Goal: Information Seeking & Learning: Learn about a topic

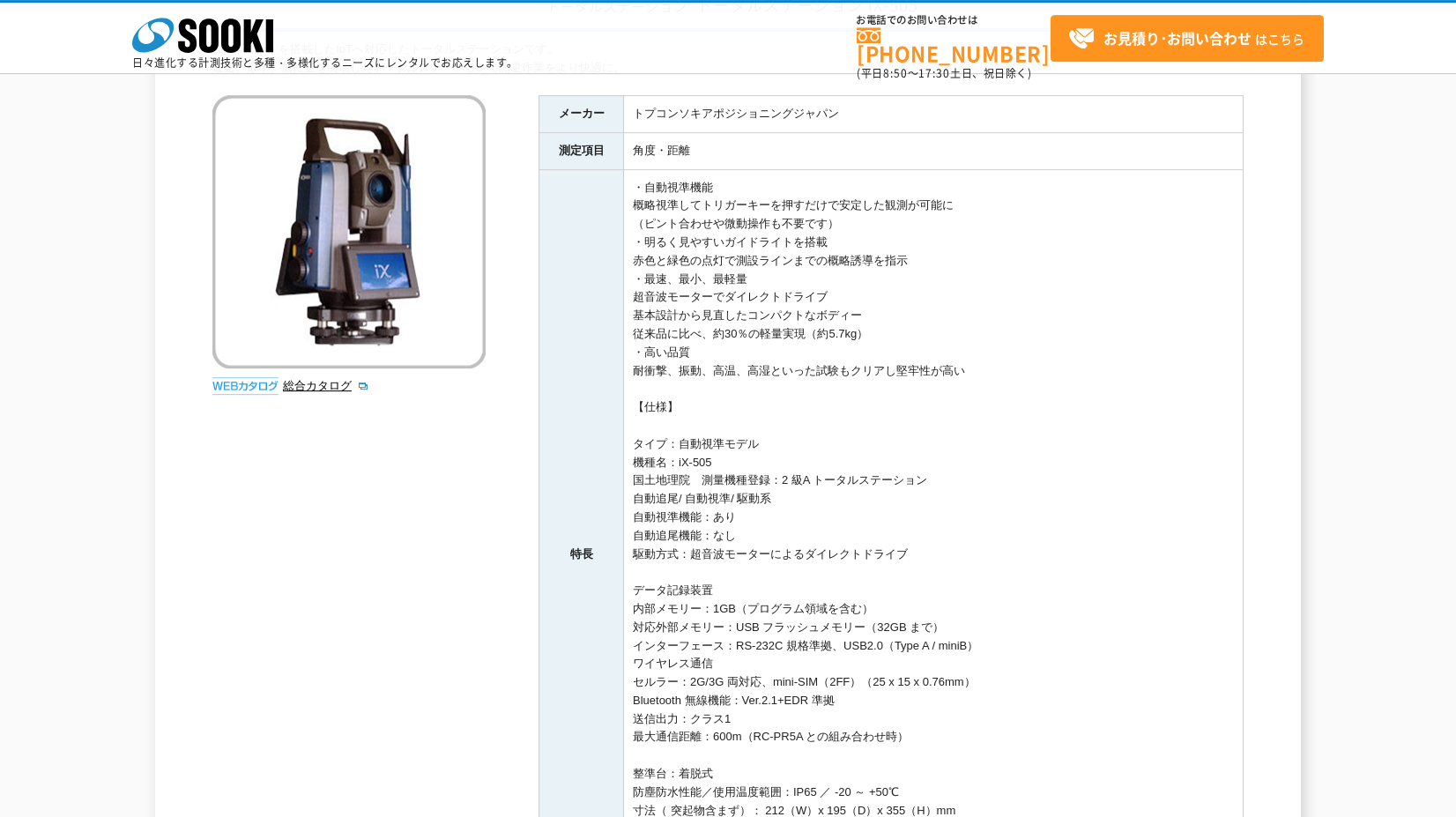
scroll to position [254, 0]
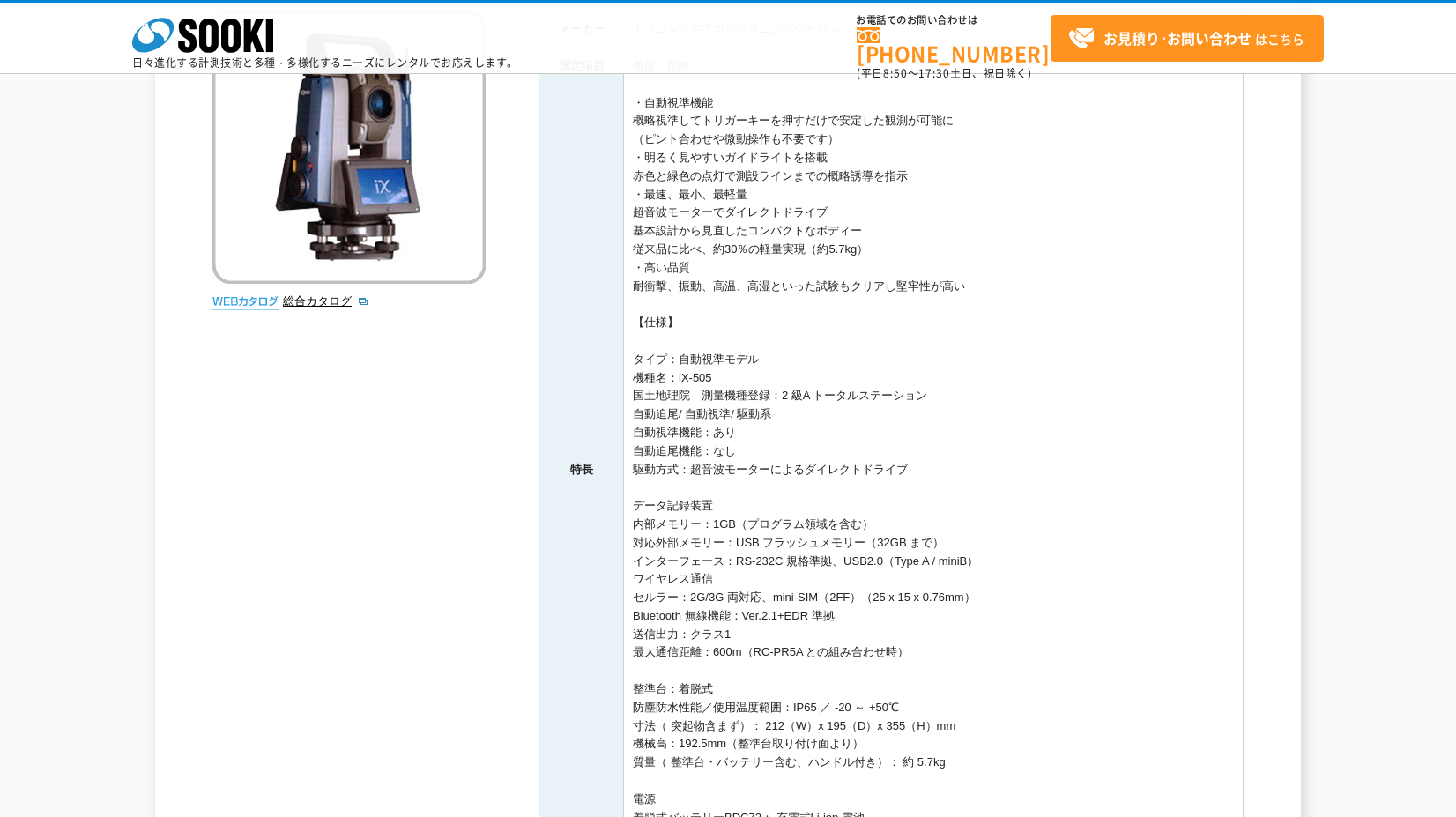
click at [770, 167] on td "・自動視準機能 概略視準してトリガーキーを押すだけで安定した観測が可能に （ピント合わせや微動操作も不要です） ・明るく見やすいガイドライトを搭載 赤色と緑色…" at bounding box center [934, 469] width 619 height 770
drag, startPoint x: 733, startPoint y: 177, endPoint x: 914, endPoint y: 166, distance: 181.3
click at [914, 166] on td "・自動視準機能 概略視準してトリガーキーを押すだけで安定した観測が可能に （ピント合わせや微動操作も不要です） ・明るく見やすいガイドライトを搭載 赤色と緑色…" at bounding box center [934, 469] width 619 height 770
click at [914, 167] on td "・自動視準機能 概略視準してトリガーキーを押すだけで安定した観測が可能に （ピント合わせや微動操作も不要です） ・明るく見やすいガイドライトを搭載 赤色と緑色…" at bounding box center [934, 469] width 619 height 770
drag, startPoint x: 913, startPoint y: 172, endPoint x: 905, endPoint y: 177, distance: 9.4
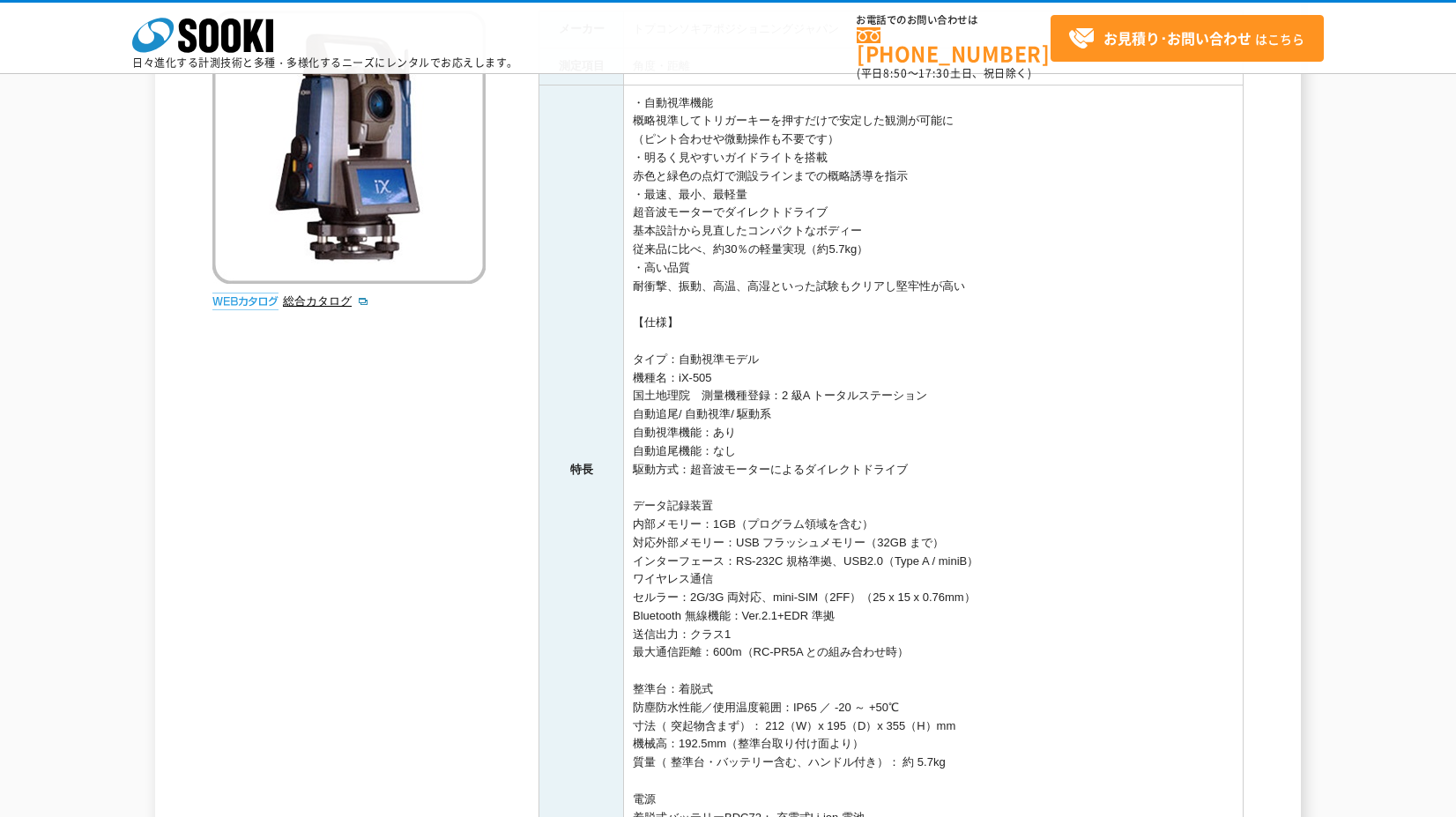
click at [905, 177] on td "・自動視準機能 概略視準してトリガーキーを押すだけで安定した観測が可能に （ピント合わせや微動操作も不要です） ・明るく見やすいガイドライトを搭載 赤色と緑色…" at bounding box center [934, 469] width 619 height 770
drag, startPoint x: 917, startPoint y: 177, endPoint x: 738, endPoint y: 184, distance: 179.1
click at [738, 184] on td "・自動視準機能 概略視準してトリガーキーを押すだけで安定した観測が可能に （ピント合わせや微動操作も不要です） ・明るく見やすいガイドライトを搭載 赤色と緑色…" at bounding box center [934, 469] width 619 height 770
copy td "測設ラインまでの概略誘導を指示"
click at [851, 400] on td "・自動視準機能 概略視準してトリガーキーを押すだけで安定した観測が可能に （ピント合わせや微動操作も不要です） ・明るく見やすいガイドライトを搭載 赤色と緑色…" at bounding box center [934, 469] width 619 height 770
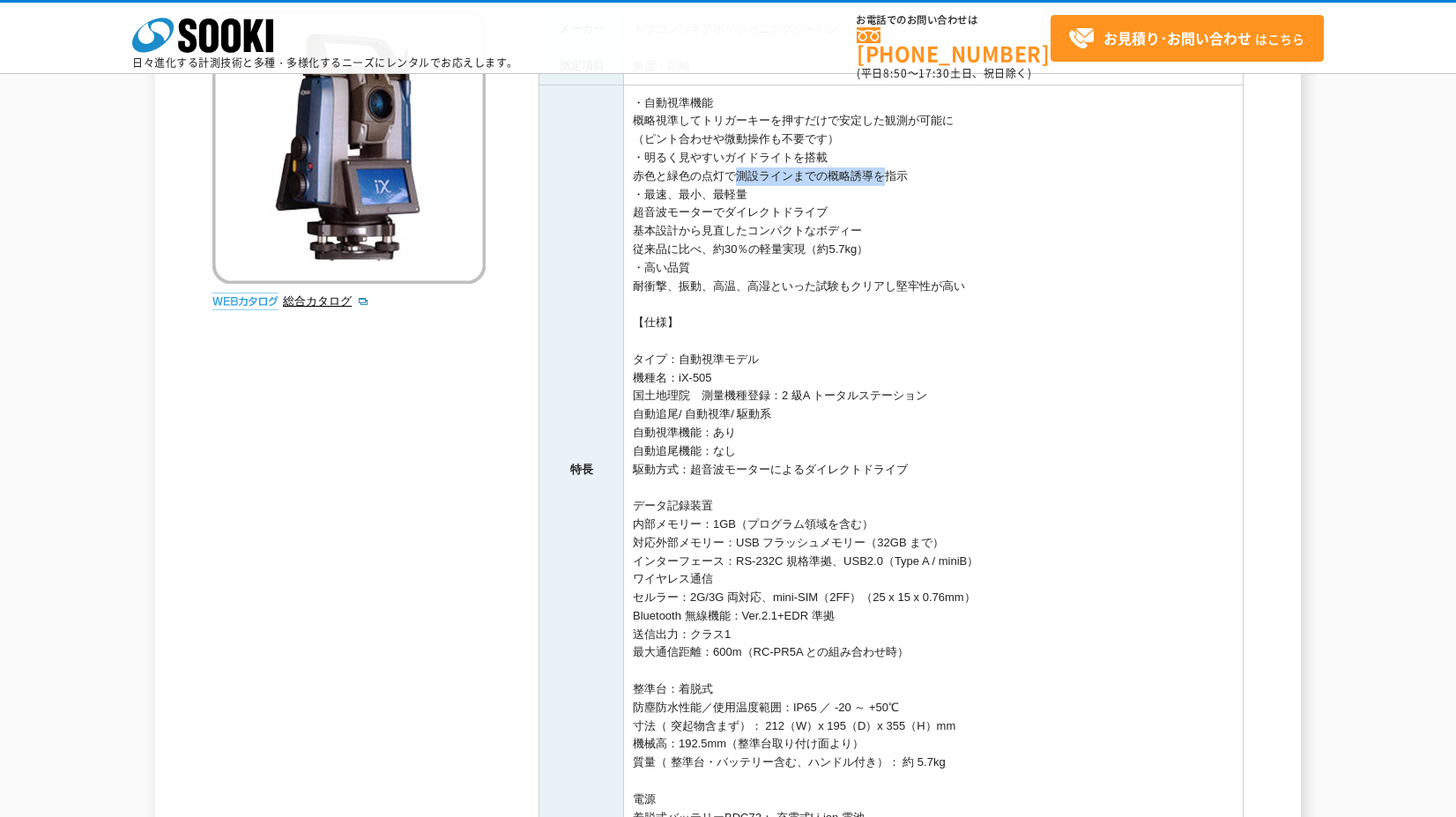
drag, startPoint x: 875, startPoint y: 175, endPoint x: 728, endPoint y: 183, distance: 147.2
click at [728, 183] on td "・自動視準機能 概略視準してトリガーキーを押すだけで安定した観測が可能に （ピント合わせや微動操作も不要です） ・明るく見やすいガイドライトを搭載 赤色と緑色…" at bounding box center [934, 469] width 619 height 770
click at [762, 176] on td "・自動視準機能 概略視準してトリガーキーを押すだけで安定した観測が可能に （ピント合わせや微動操作も不要です） ・明るく見やすいガイドライトを搭載 赤色と緑色…" at bounding box center [934, 469] width 619 height 770
drag, startPoint x: 733, startPoint y: 171, endPoint x: 875, endPoint y: 171, distance: 142.0
click at [875, 171] on td "・自動視準機能 概略視準してトリガーキーを押すだけで安定した観測が可能に （ピント合わせや微動操作も不要です） ・明るく見やすいガイドライトを搭載 赤色と緑色…" at bounding box center [934, 469] width 619 height 770
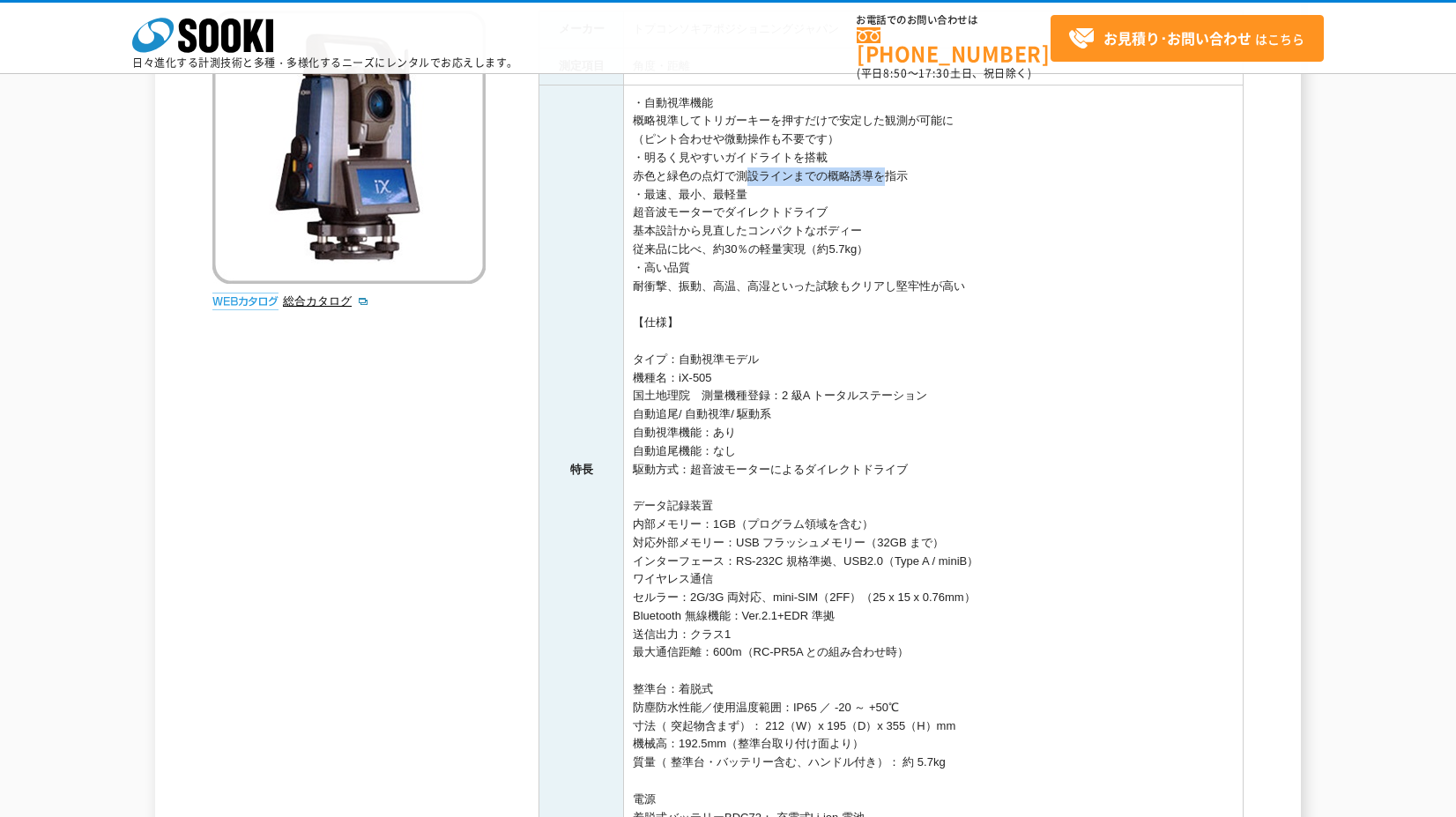
click at [223, 493] on div "SIMスロットを搭載したIoTへ対応したトータルステーションです。 最速、最小、最軽量を実現したトータルステーションで測量作業をより快適に。 総合カタログ メ…" at bounding box center [728, 461] width 1032 height 1012
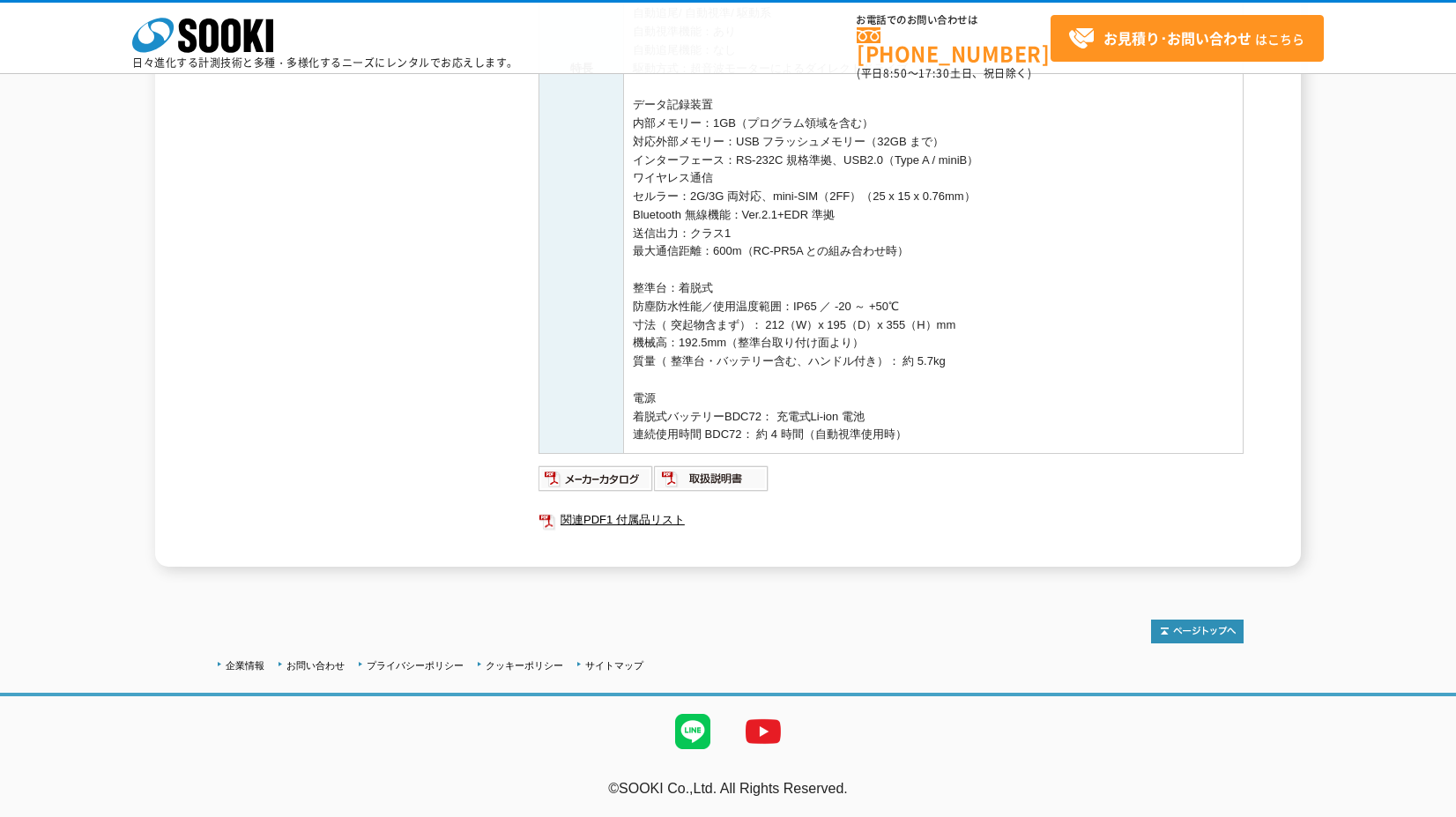
scroll to position [0, 0]
